Goal: Book appointment/travel/reservation

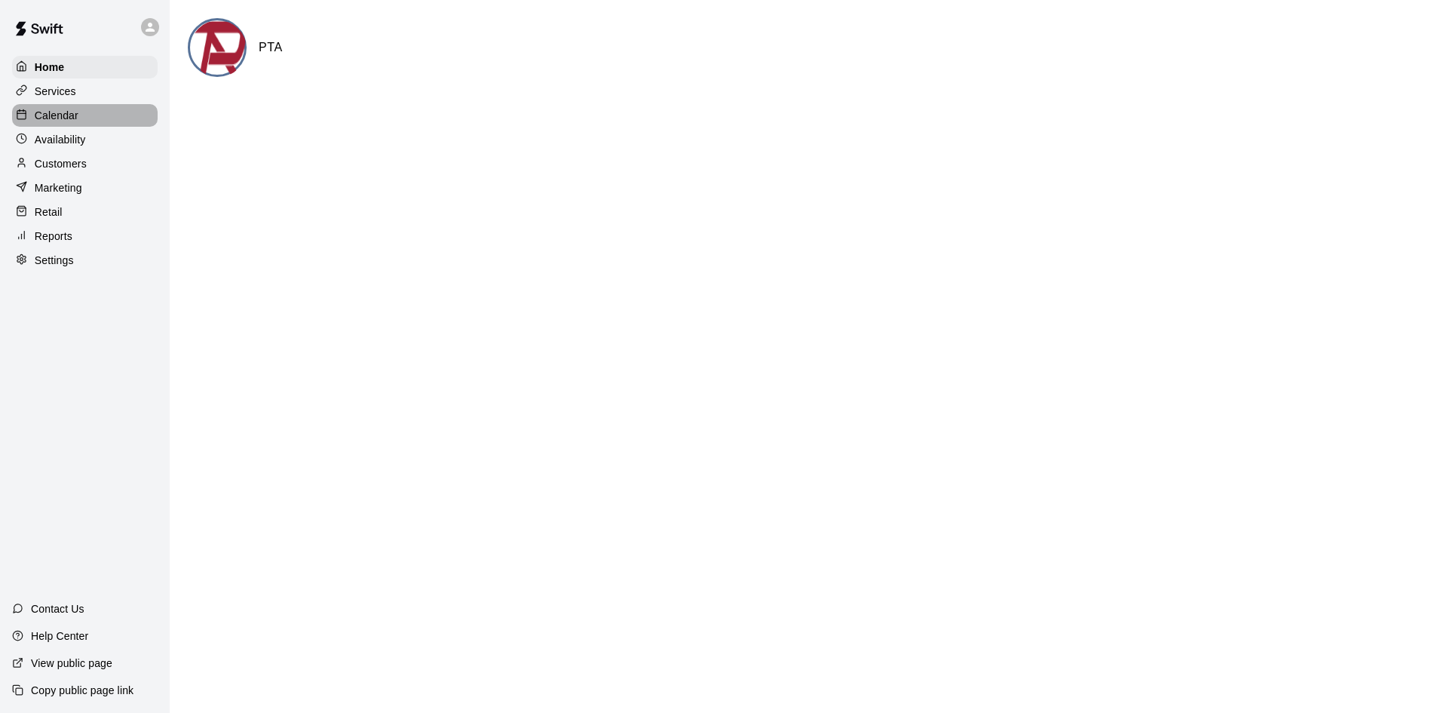
click at [70, 123] on p "Calendar" at bounding box center [57, 115] width 44 height 15
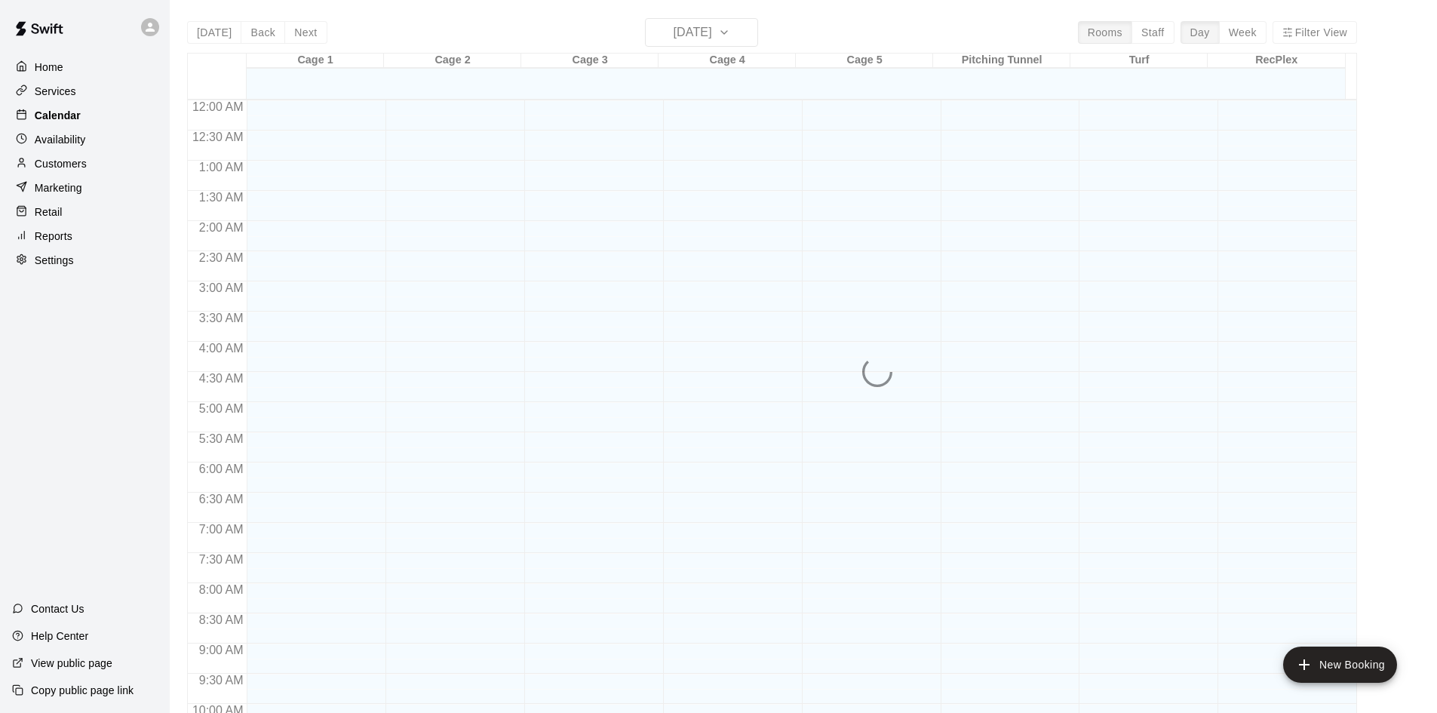
scroll to position [773, 0]
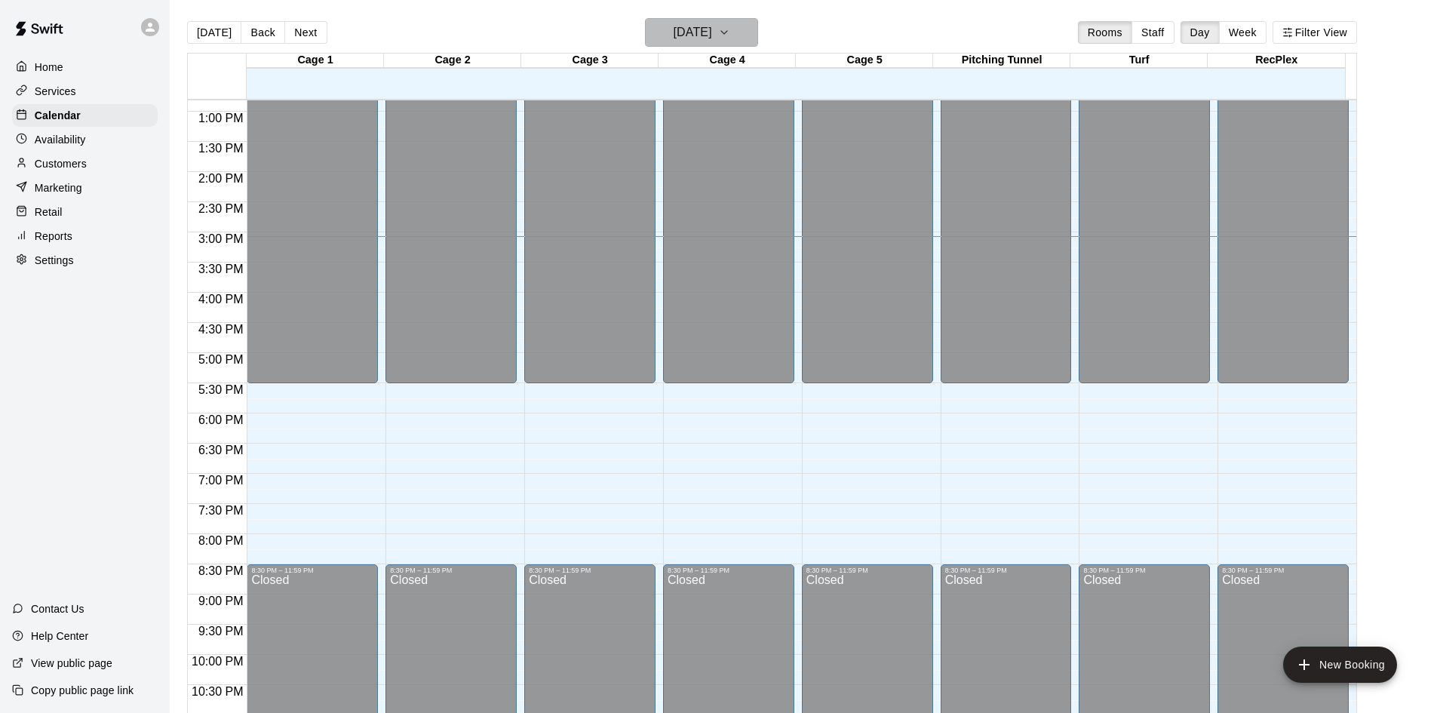
click at [758, 34] on button "[DATE]" at bounding box center [701, 32] width 113 height 29
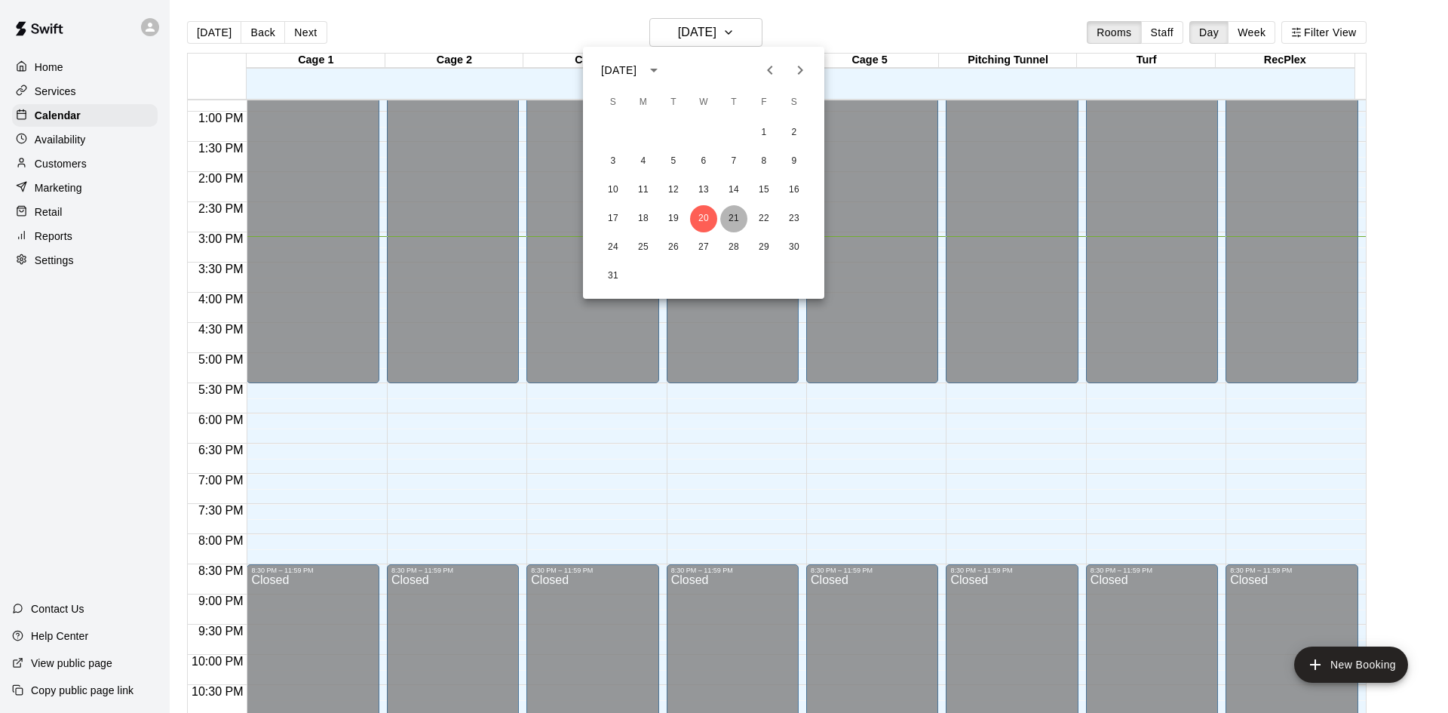
click at [736, 216] on button "21" at bounding box center [733, 218] width 27 height 27
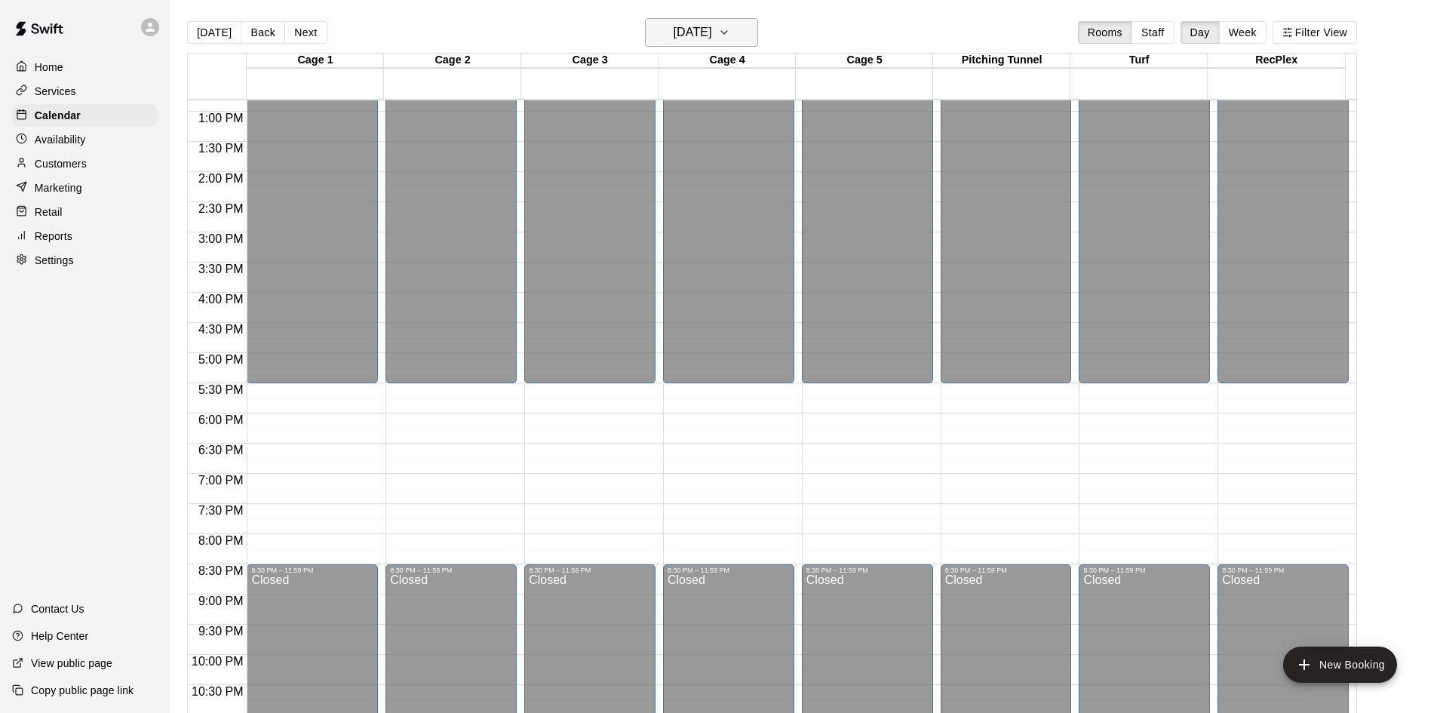
click at [730, 35] on icon "button" at bounding box center [724, 32] width 12 height 18
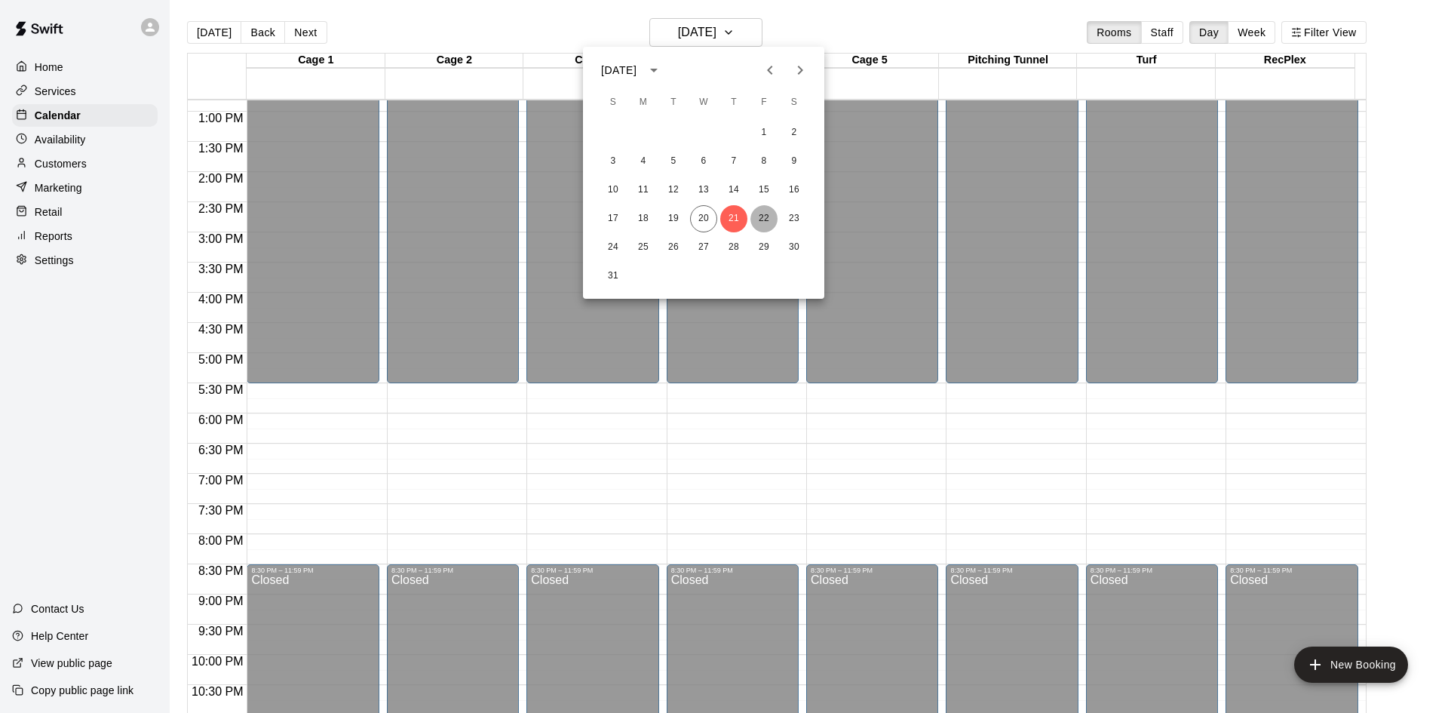
click at [765, 217] on button "22" at bounding box center [764, 218] width 27 height 27
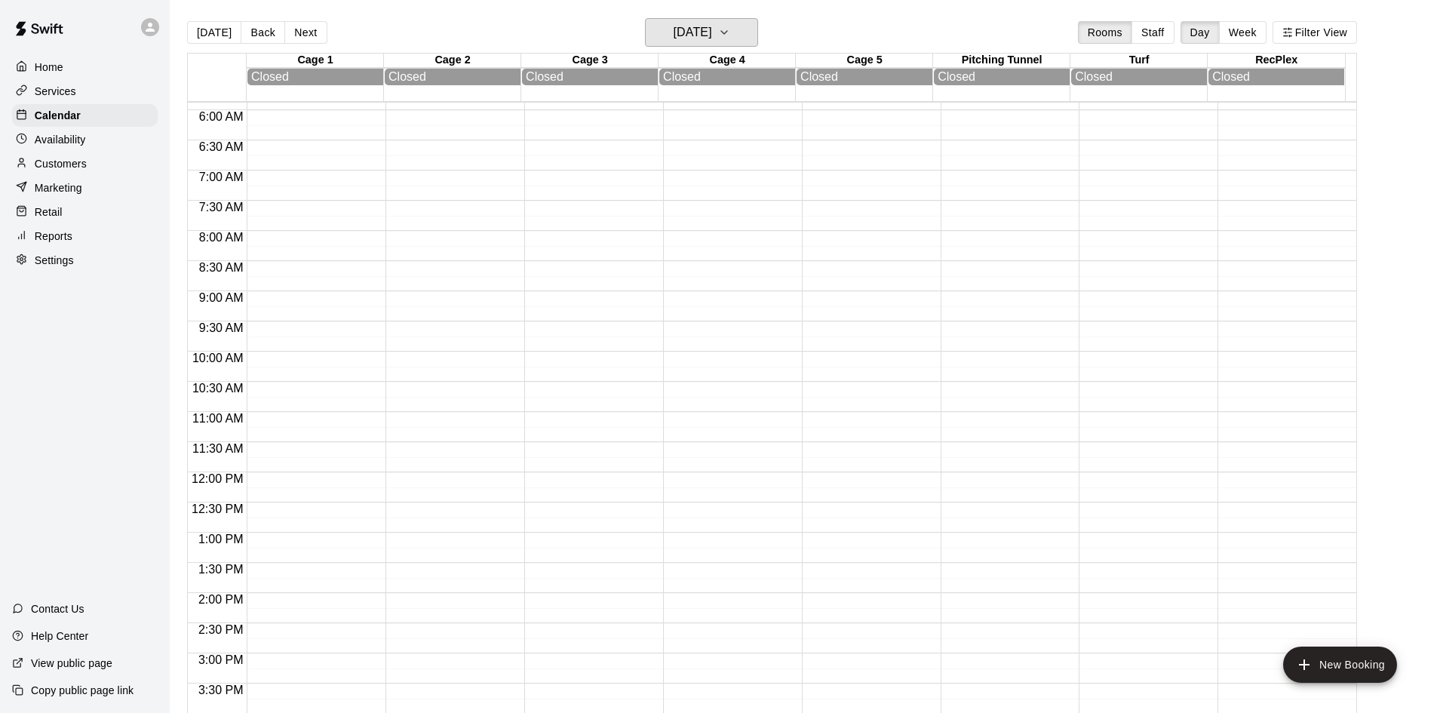
scroll to position [342, 0]
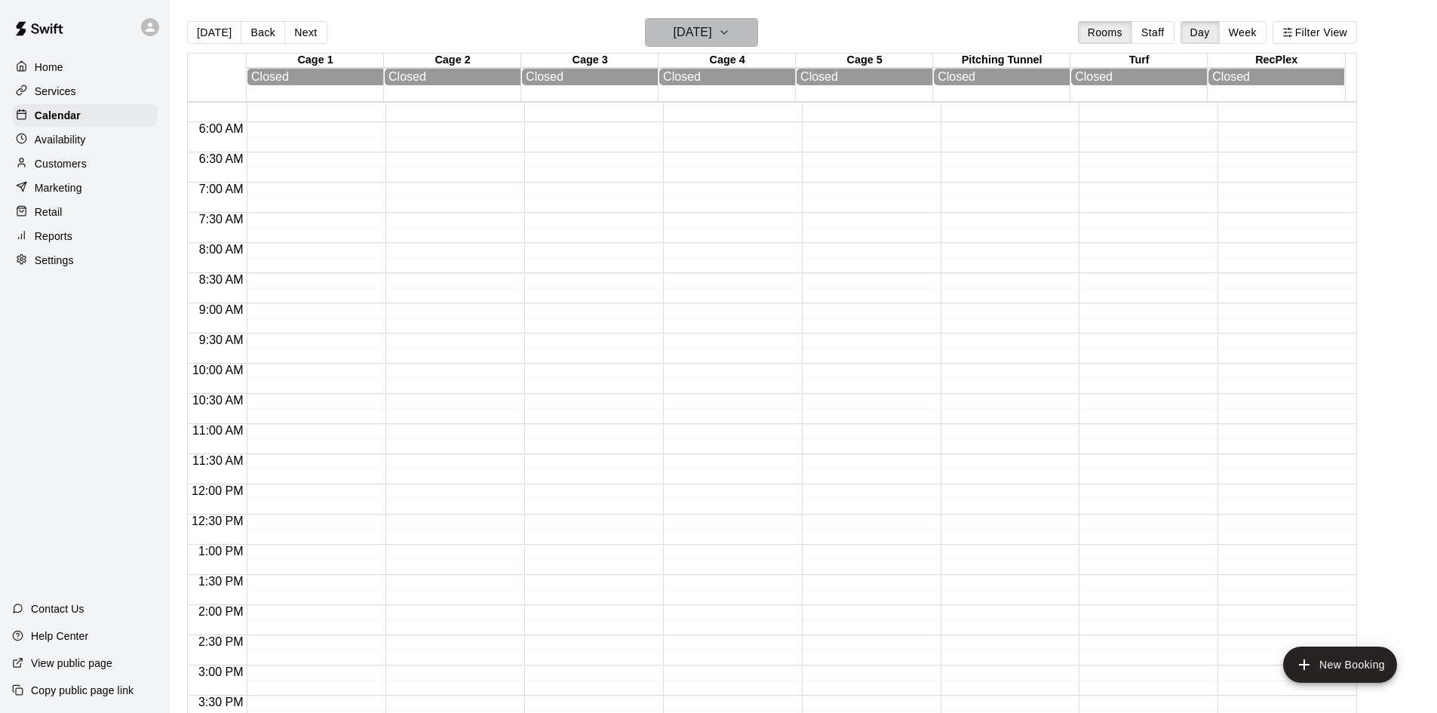
click at [730, 41] on icon "button" at bounding box center [724, 32] width 12 height 18
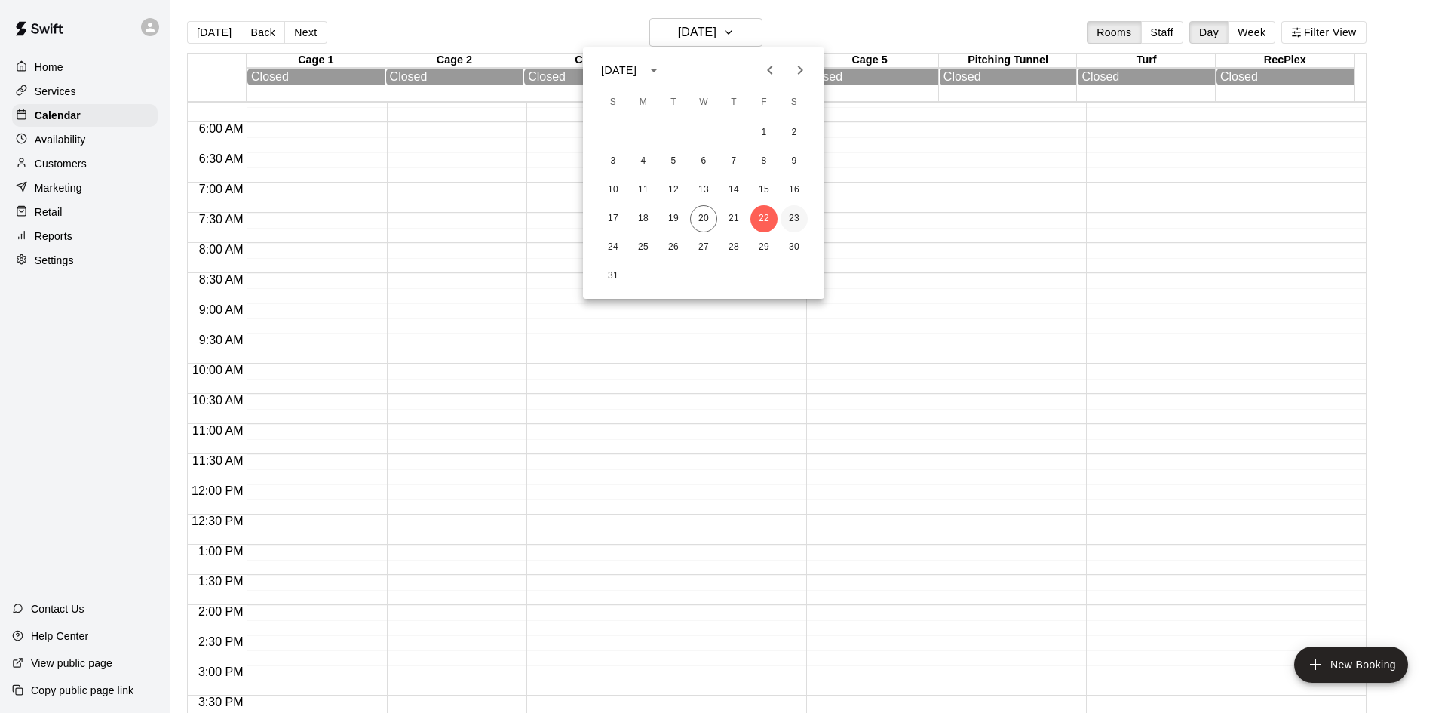
click at [798, 219] on button "23" at bounding box center [794, 218] width 27 height 27
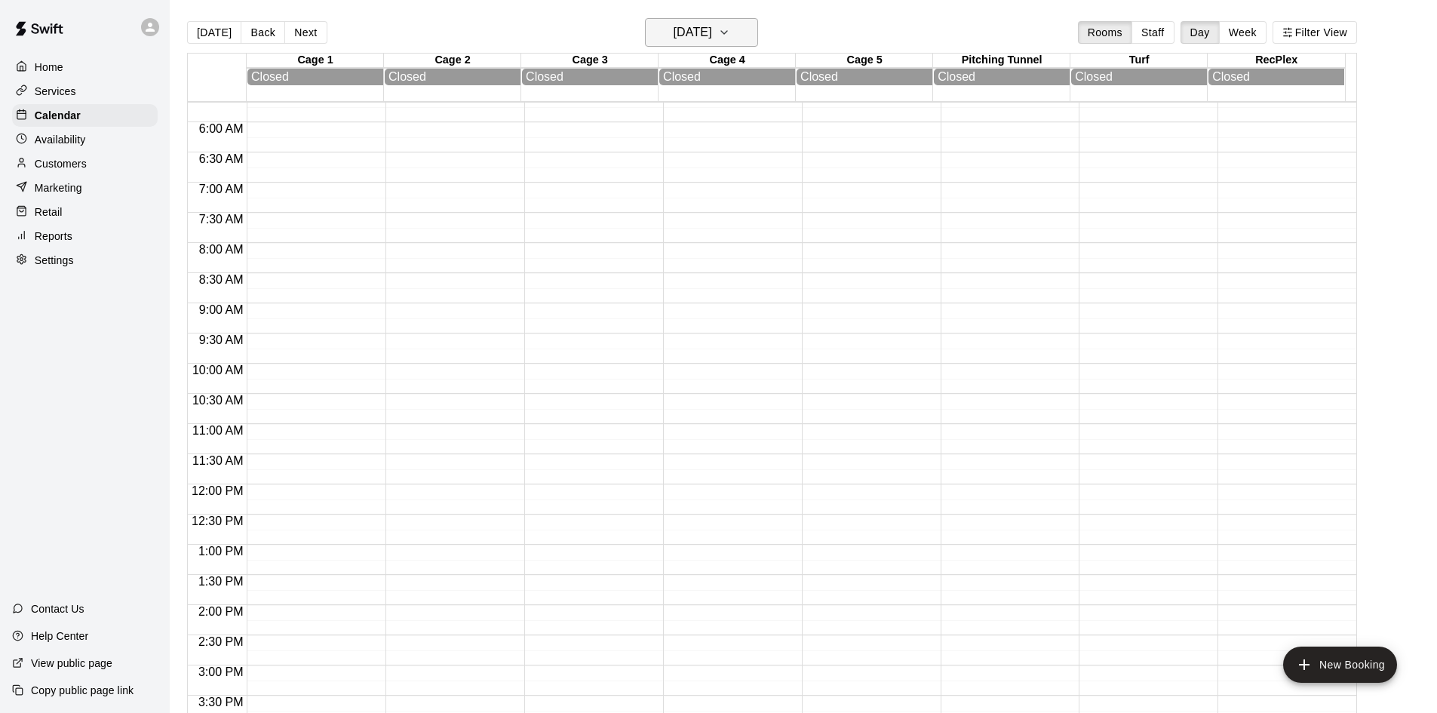
click at [730, 38] on icon "button" at bounding box center [724, 32] width 12 height 18
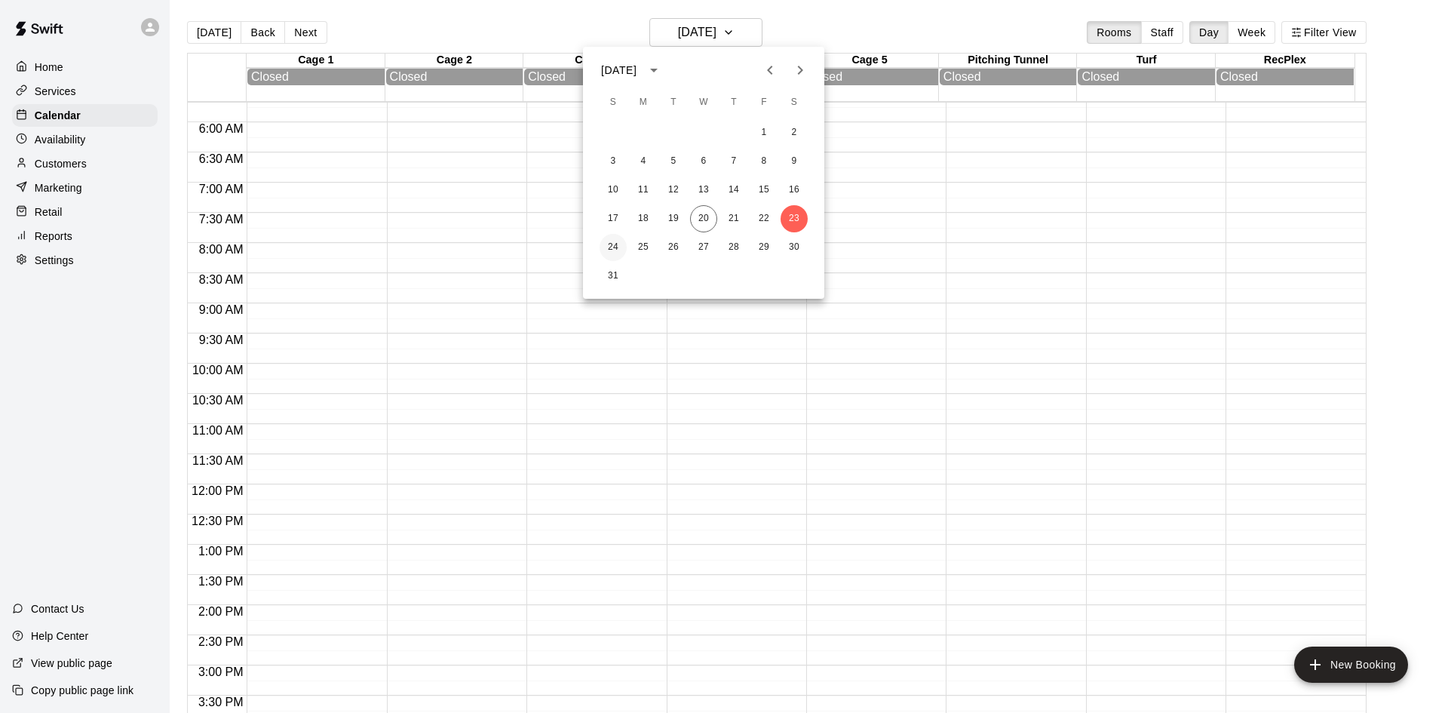
click at [615, 247] on button "24" at bounding box center [613, 247] width 27 height 27
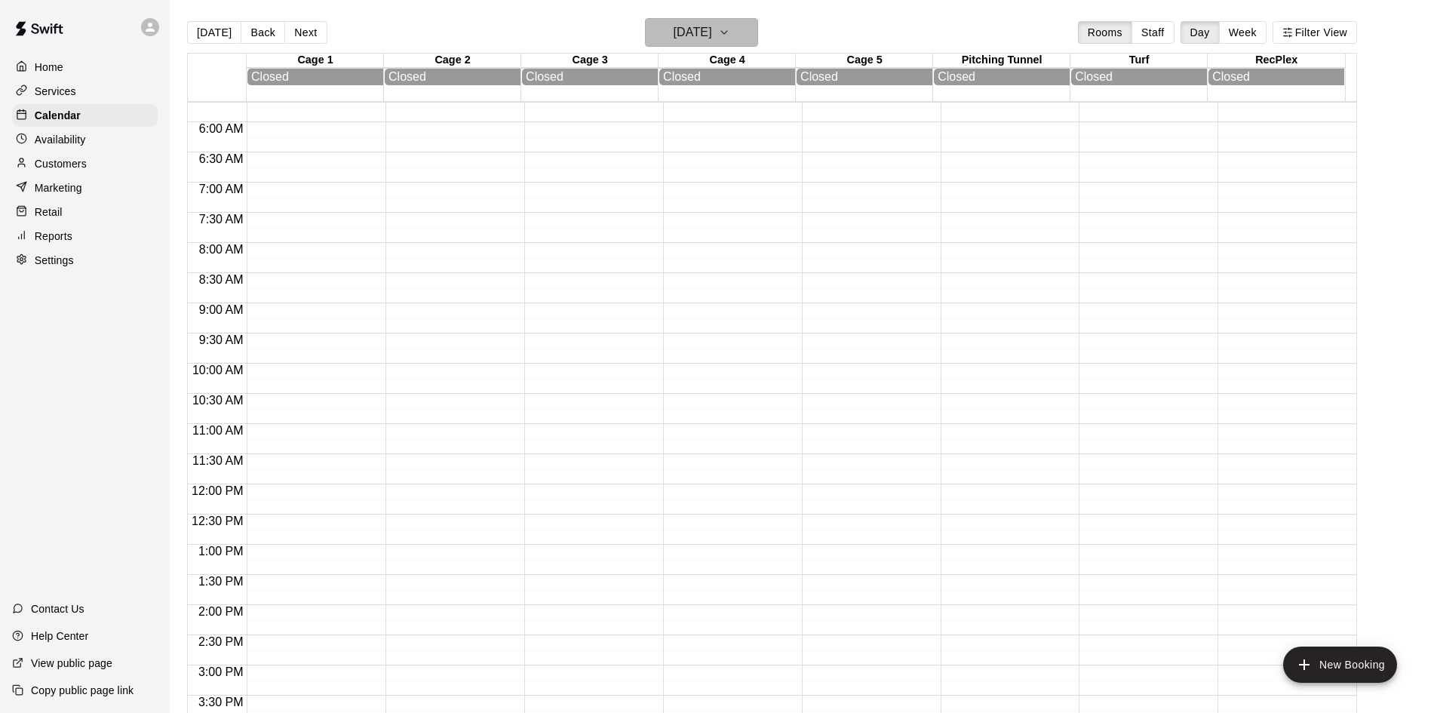
click at [730, 34] on icon "button" at bounding box center [724, 32] width 12 height 18
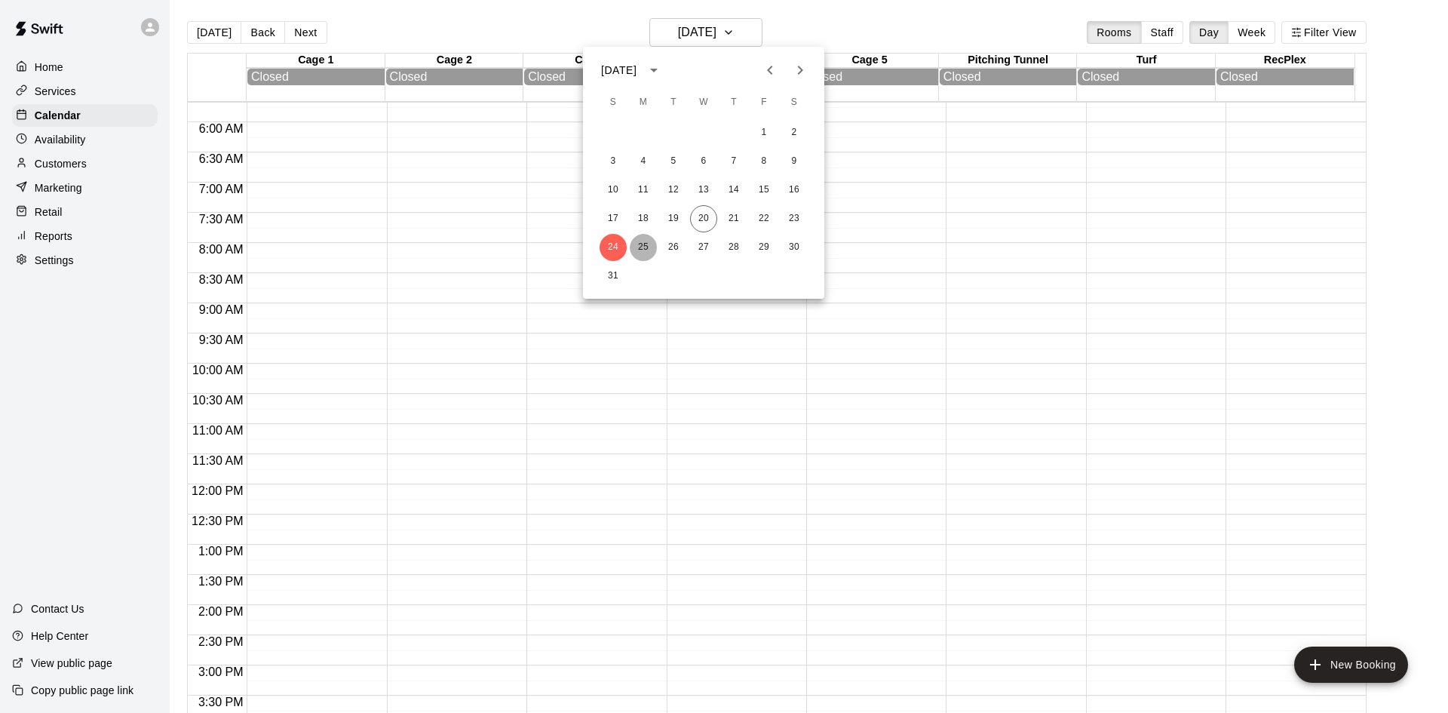
click at [644, 244] on button "25" at bounding box center [643, 247] width 27 height 27
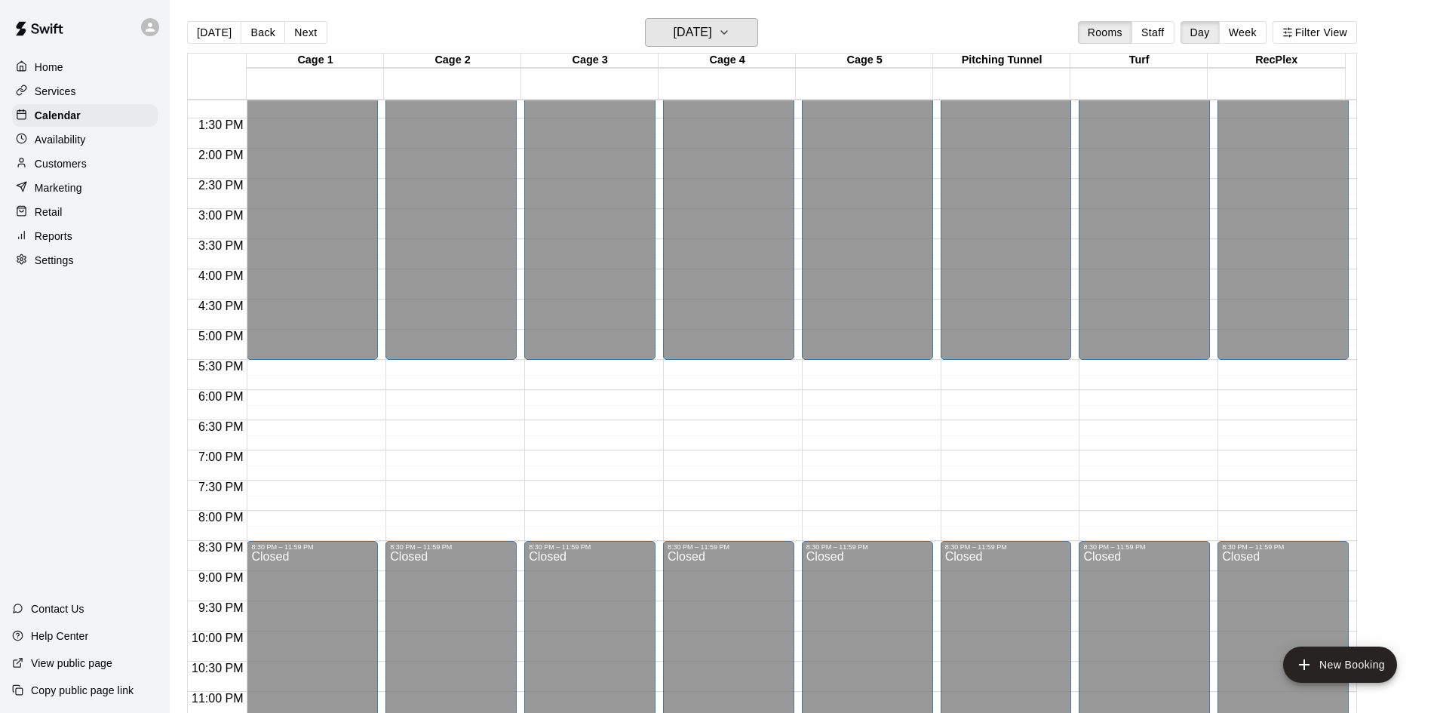
scroll to position [820, 0]
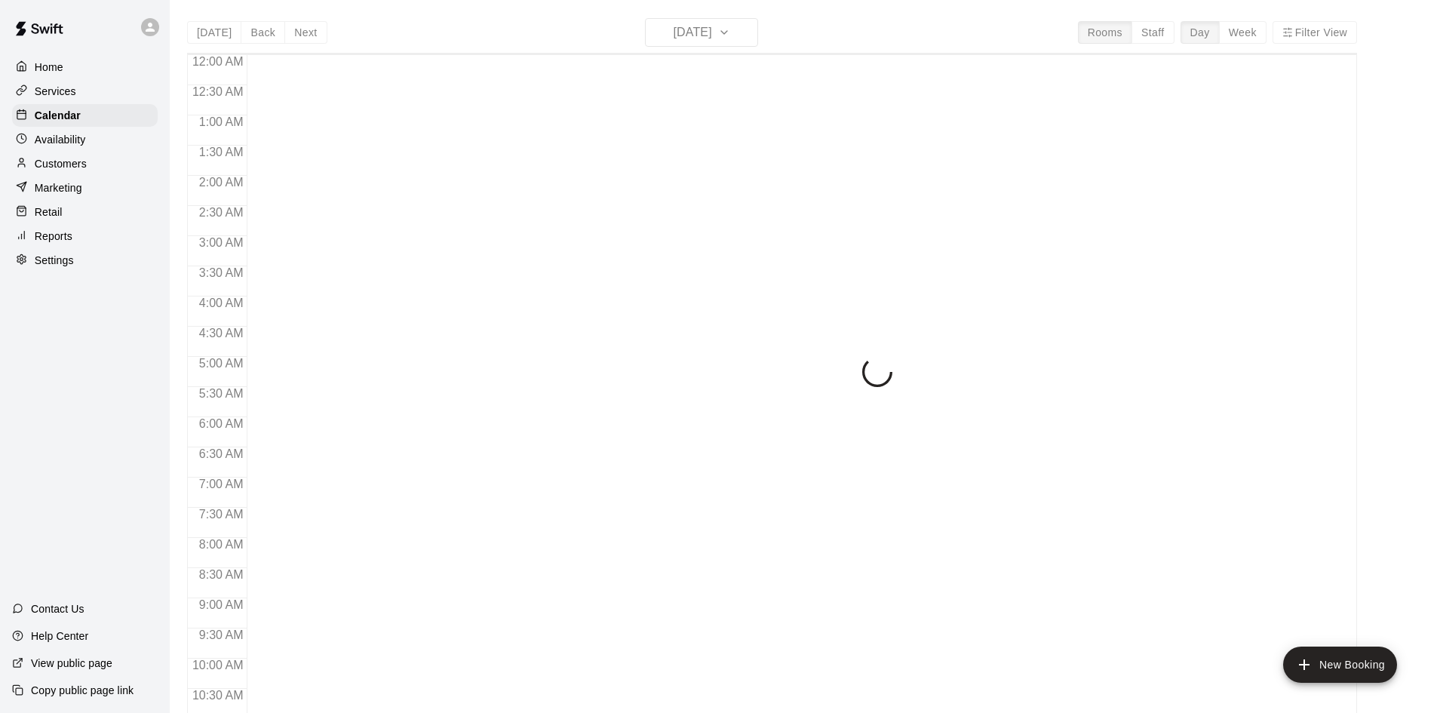
scroll to position [773, 0]
